Goal: Task Accomplishment & Management: Manage account settings

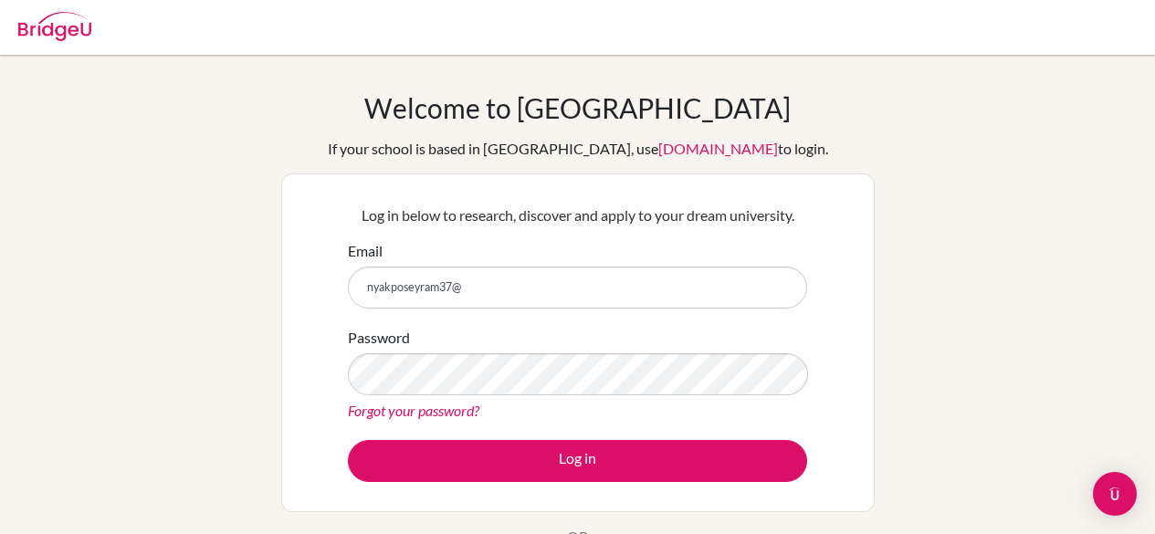
scroll to position [126, 0]
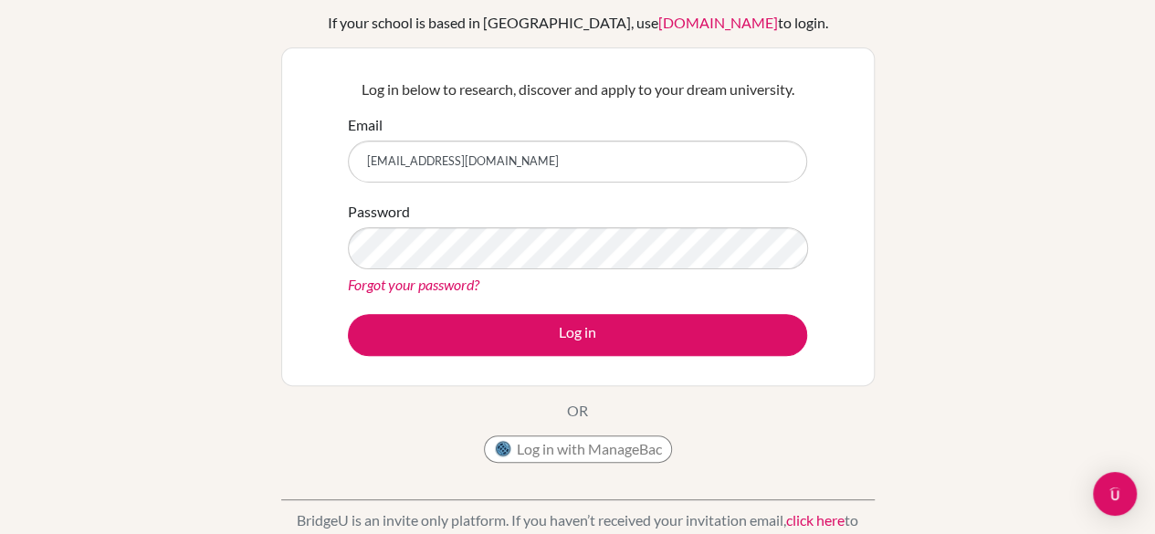
type input "[EMAIL_ADDRESS][DOMAIN_NAME]"
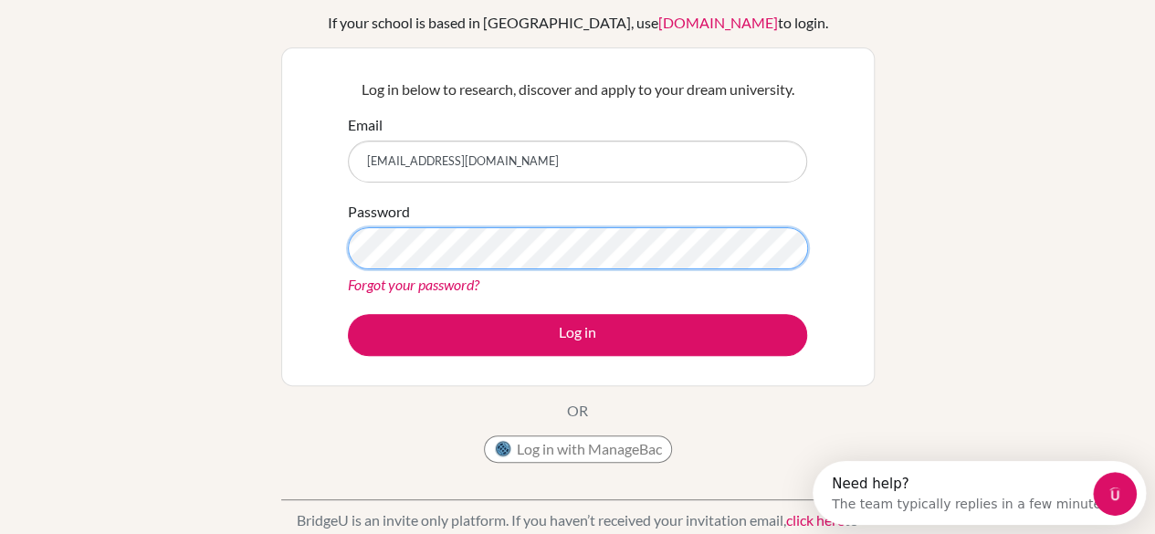
scroll to position [0, 0]
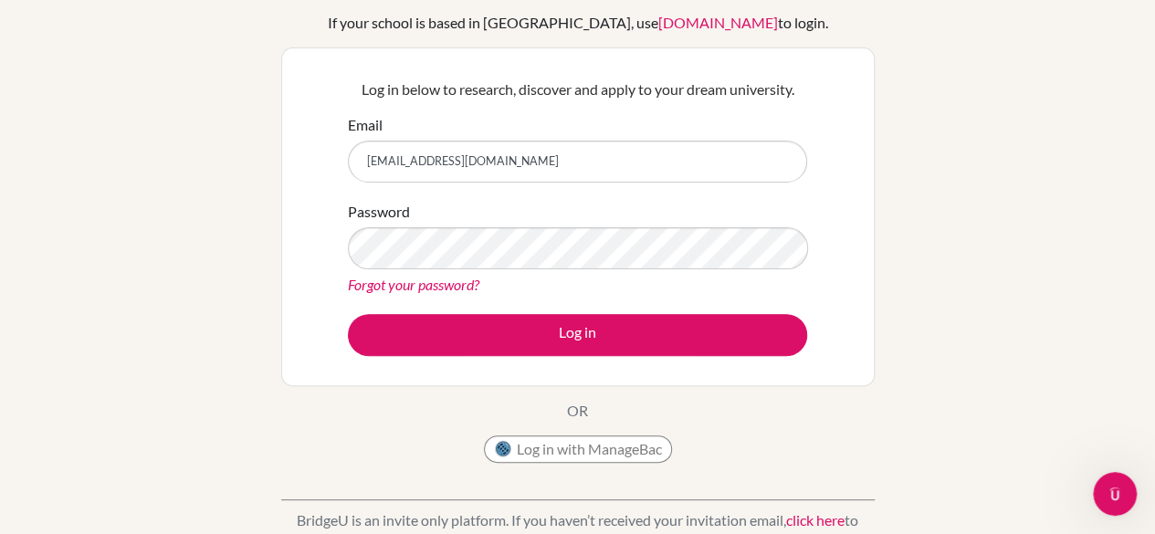
click at [573, 311] on form "Email nyakposeyram37@Gmail.com Password Forgot your password? Log in" at bounding box center [577, 235] width 459 height 242
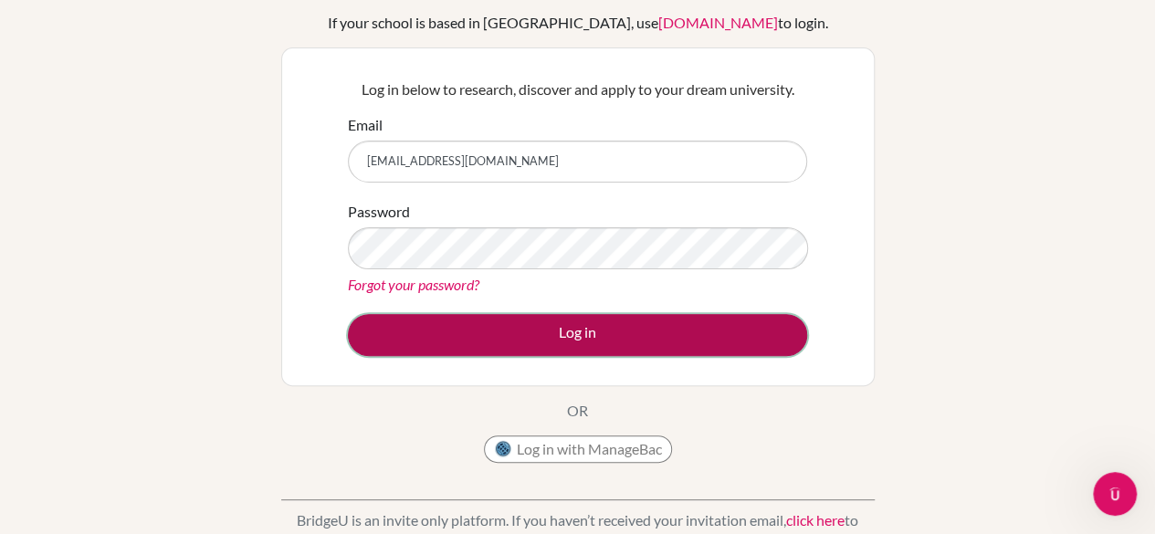
click at [579, 341] on button "Log in" at bounding box center [577, 335] width 459 height 42
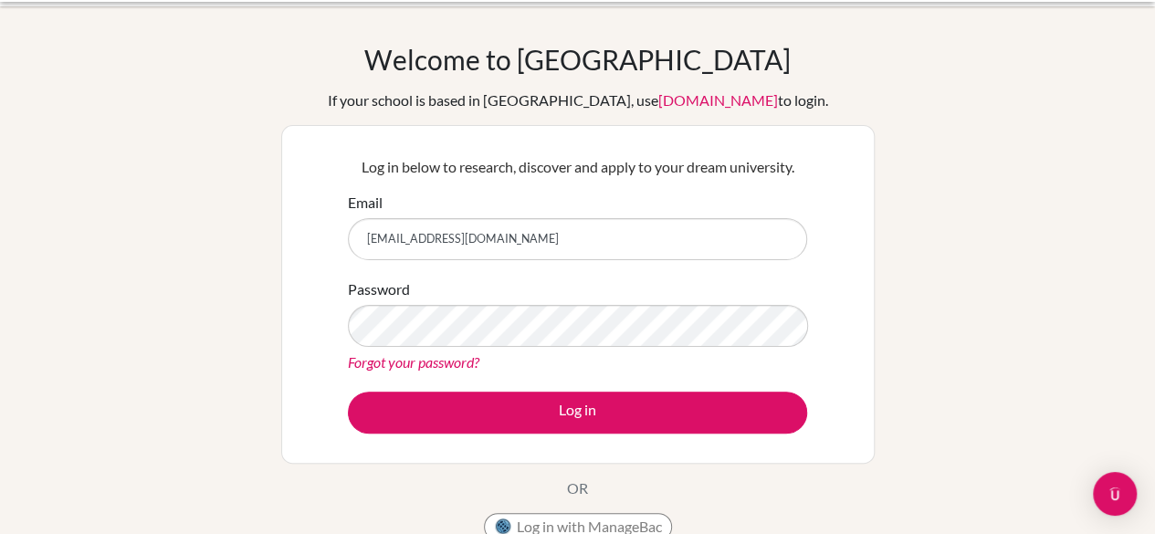
scroll to position [49, 0]
